Goal: Information Seeking & Learning: Learn about a topic

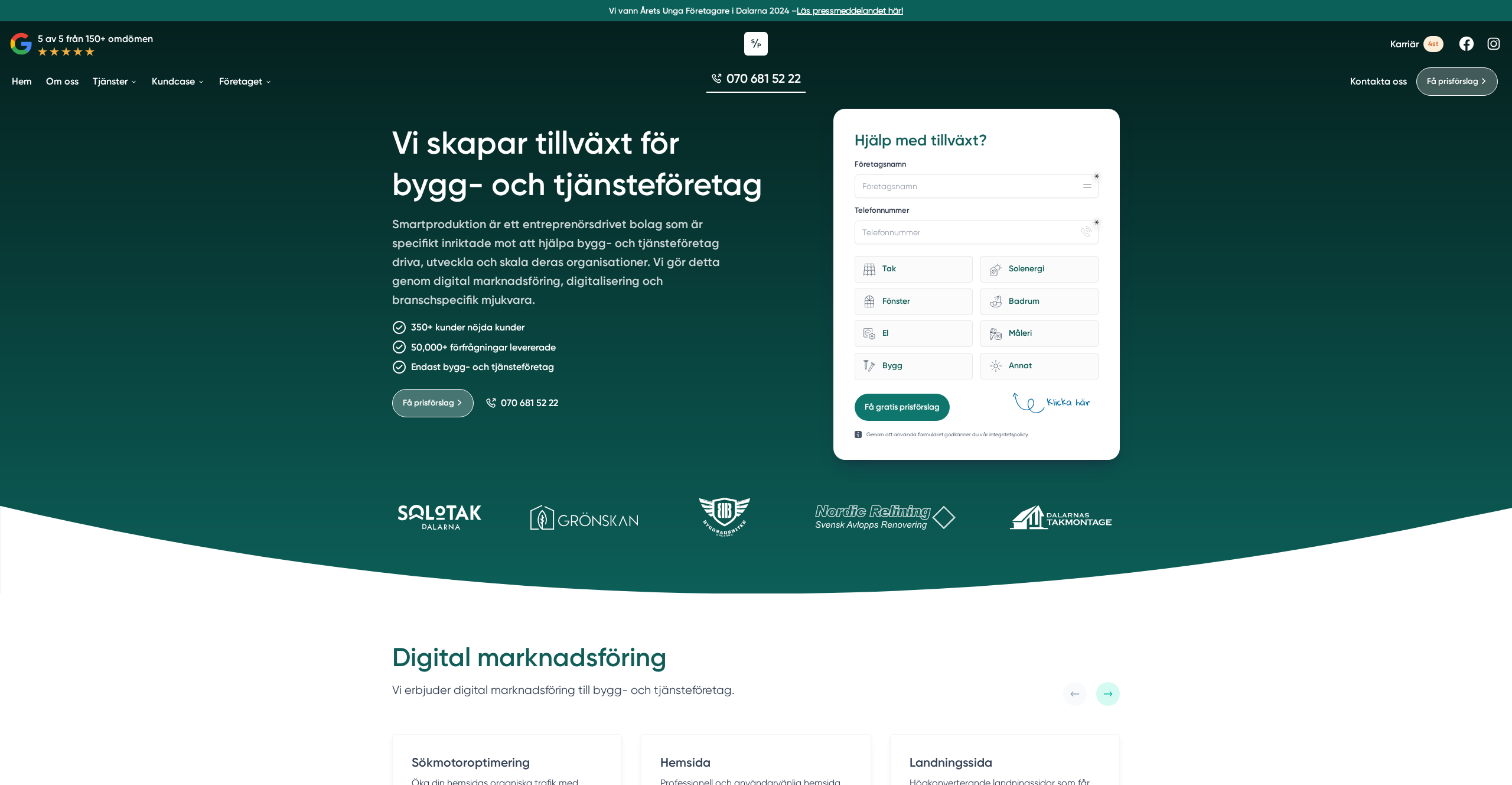
click at [1402, 50] on link "Karriär 4st" at bounding box center [1416, 44] width 53 height 16
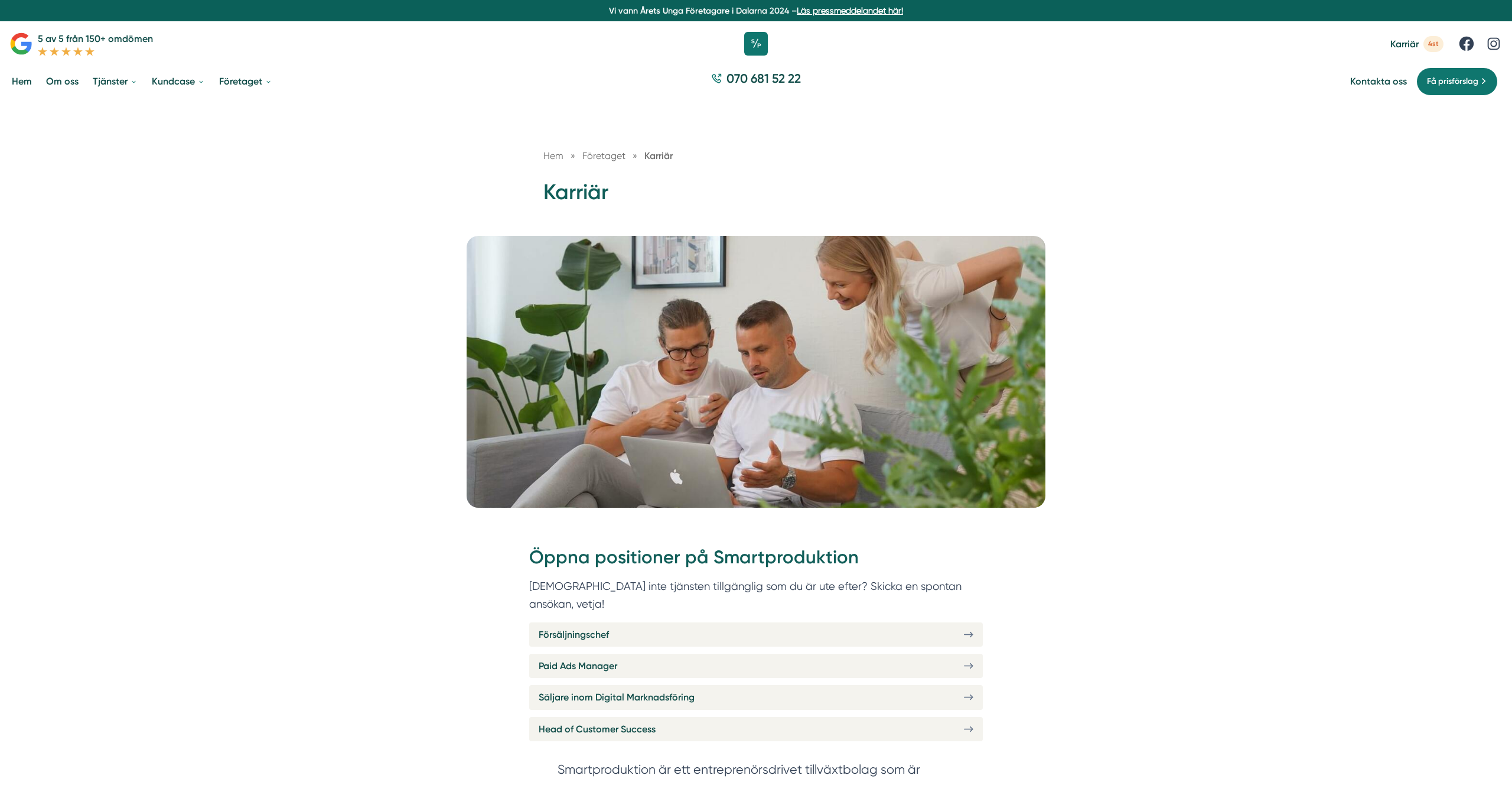
scroll to position [9, 0]
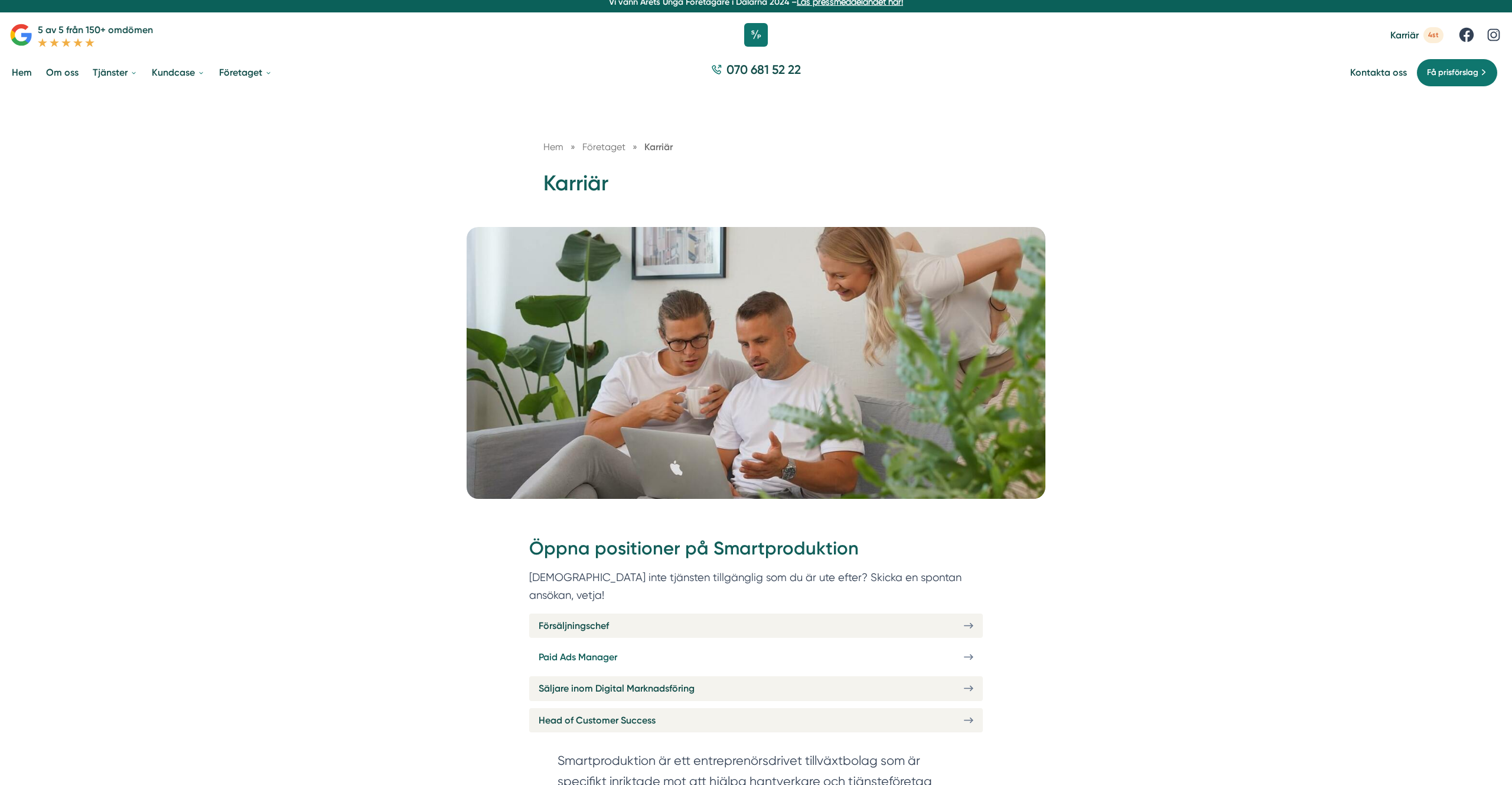
click at [586, 650] on span "Paid Ads Manager" at bounding box center [578, 657] width 79 height 15
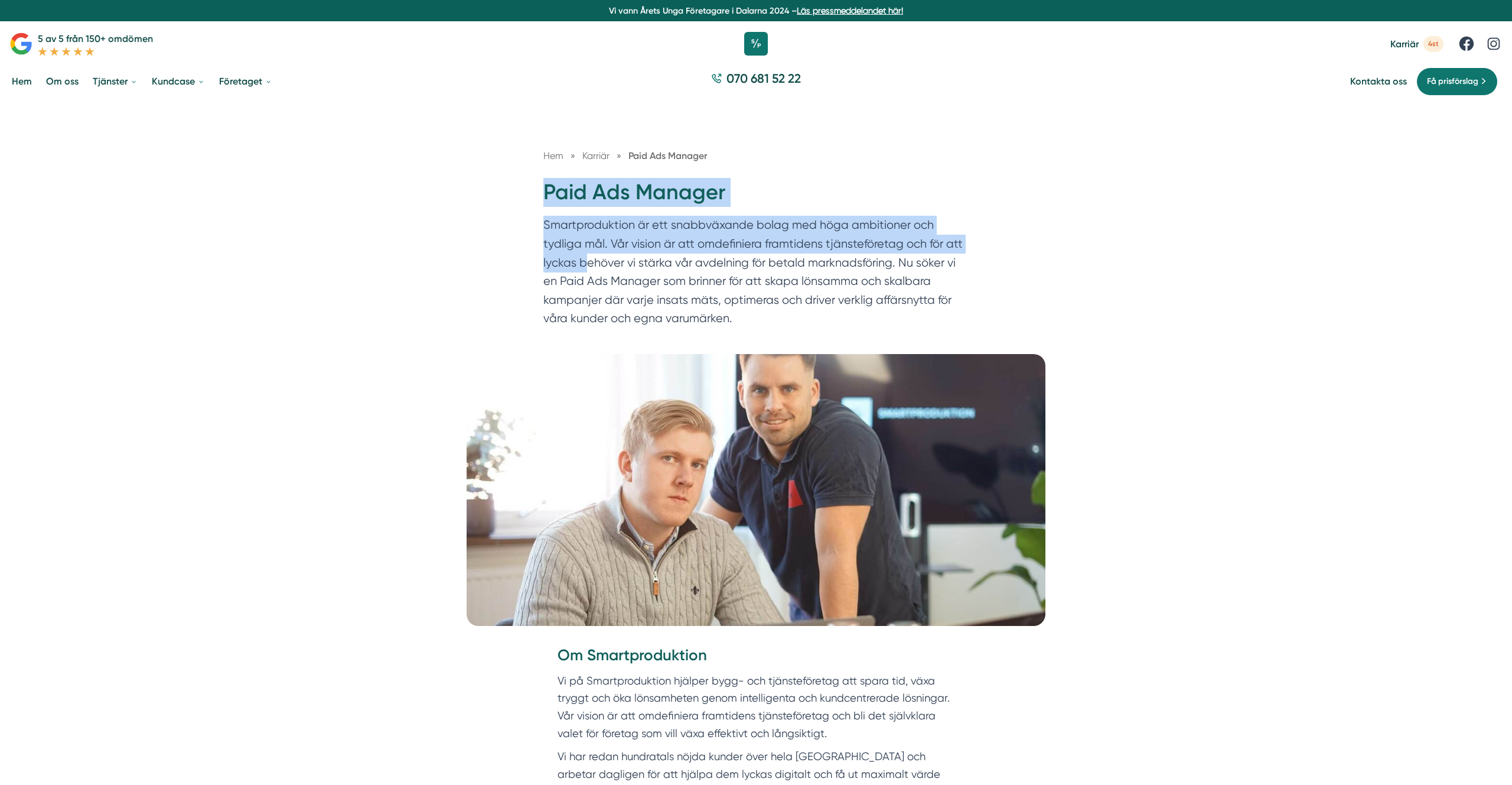
drag, startPoint x: 525, startPoint y: 179, endPoint x: 622, endPoint y: 289, distance: 146.7
click at [622, 289] on div "Hem » [GEOGRAPHIC_DATA] » Paid Ads Manager Paid Ads Manager Smartproduktion är …" at bounding box center [756, 227] width 1512 height 252
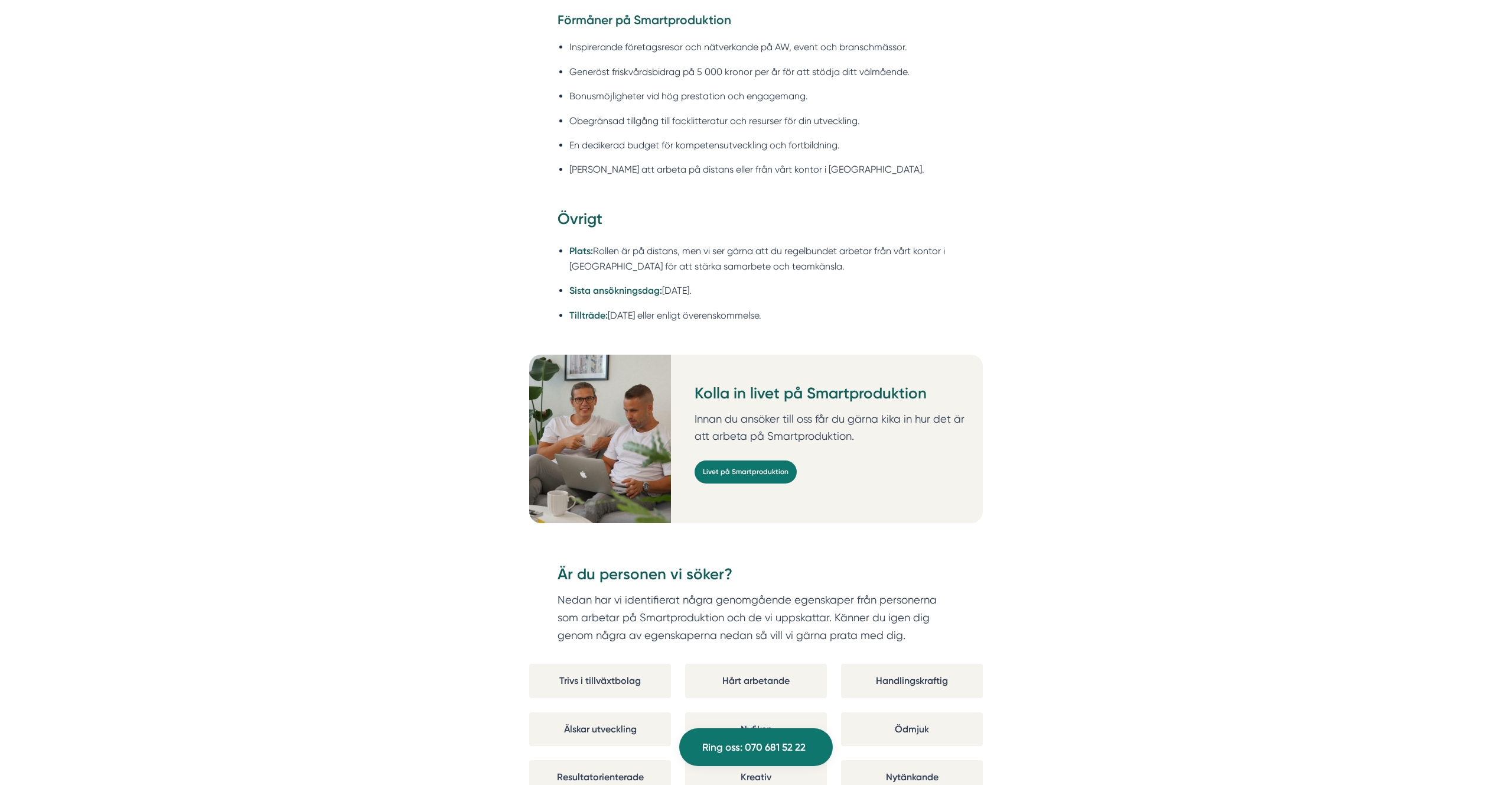
scroll to position [1732, 0]
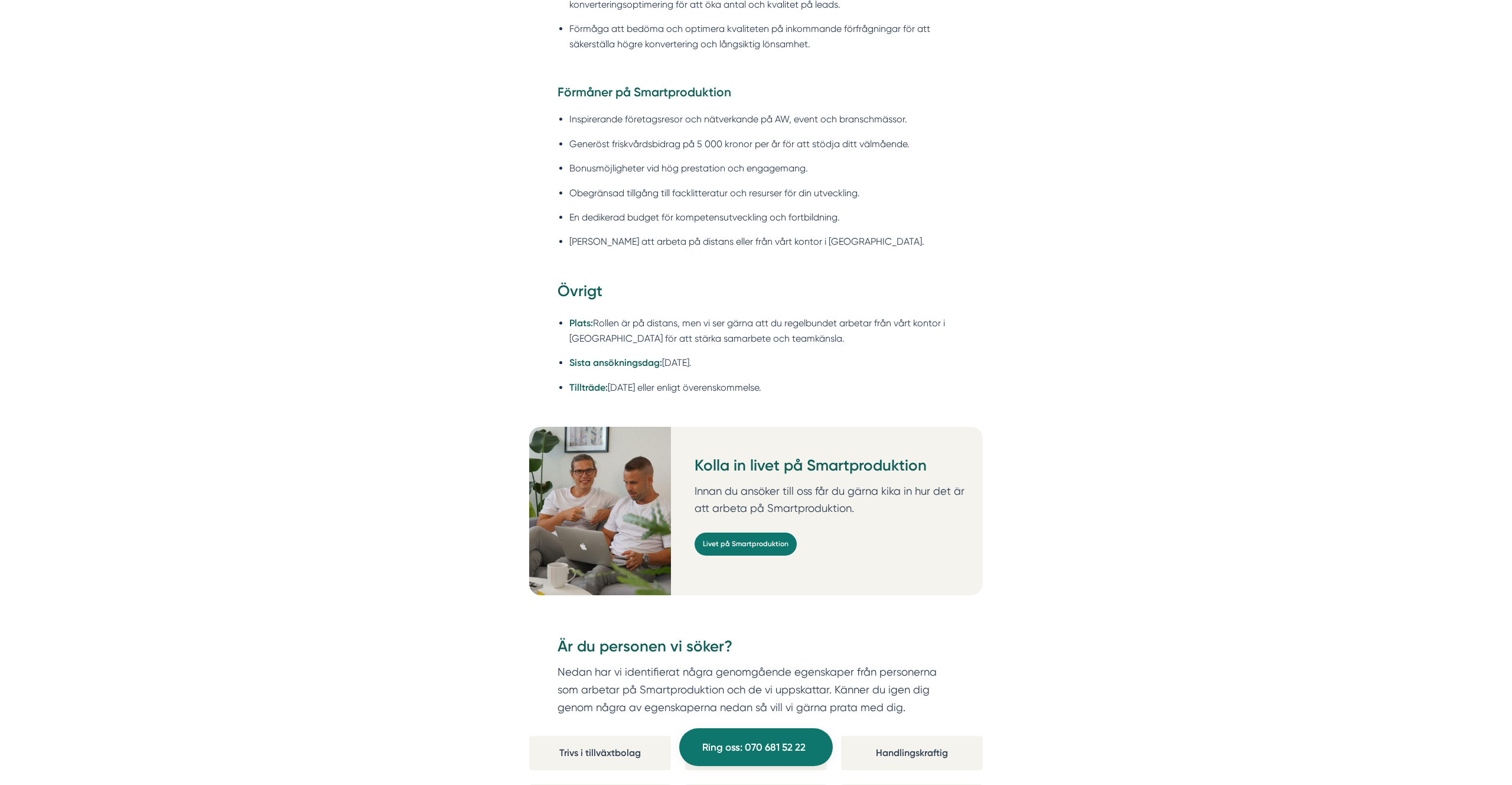
drag, startPoint x: 849, startPoint y: 329, endPoint x: 852, endPoint y: 352, distance: 23.2
click at [852, 352] on ul "Plats: Rollen är på distans, men vi ser gärna att du regelbundet arbetar från v…" at bounding box center [756, 358] width 397 height 101
copy div "Lore Ips Dolorsi Ametconsectetur ad eli seddoeiusmod tempo inc utla etdolorema …"
